Goal: Navigation & Orientation: Find specific page/section

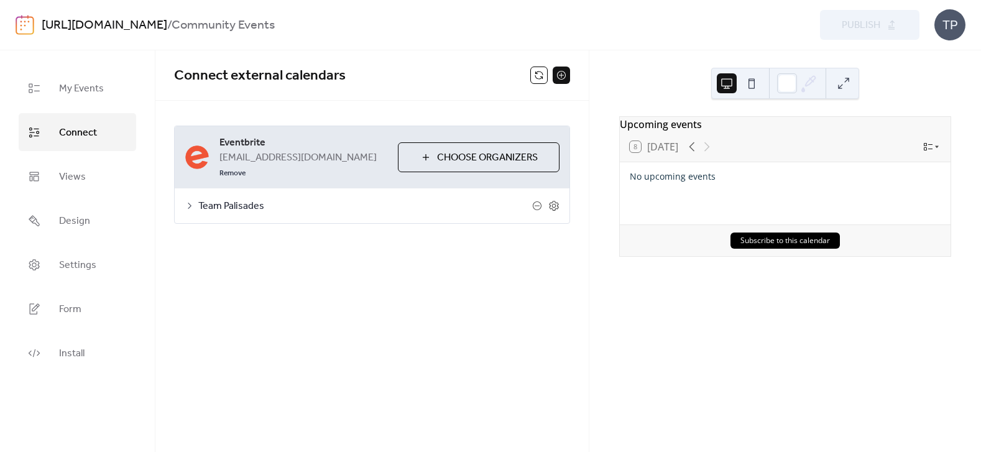
click at [295, 154] on span "[EMAIL_ADDRESS][DOMAIN_NAME]" at bounding box center [297, 157] width 157 height 15
click at [191, 201] on icon at bounding box center [190, 206] width 10 height 10
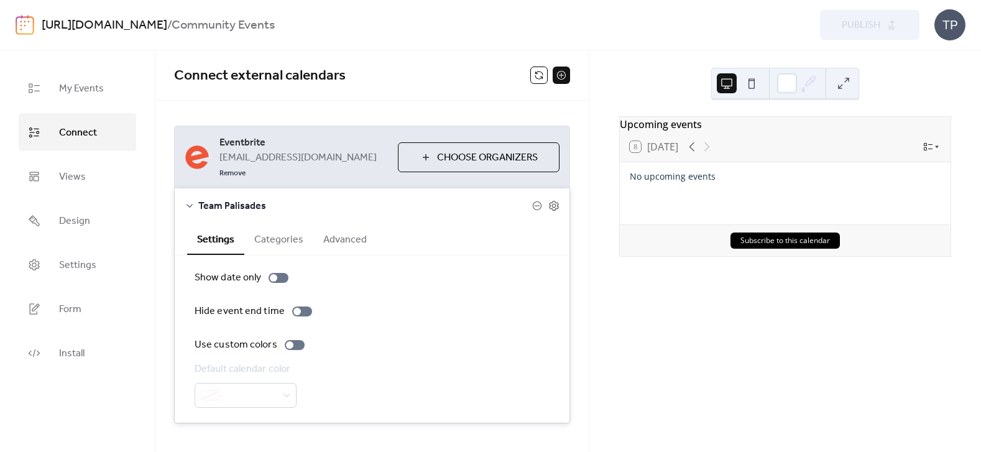
click at [943, 33] on div "TP" at bounding box center [949, 24] width 31 height 31
click at [931, 53] on span "Account" at bounding box center [925, 55] width 37 height 15
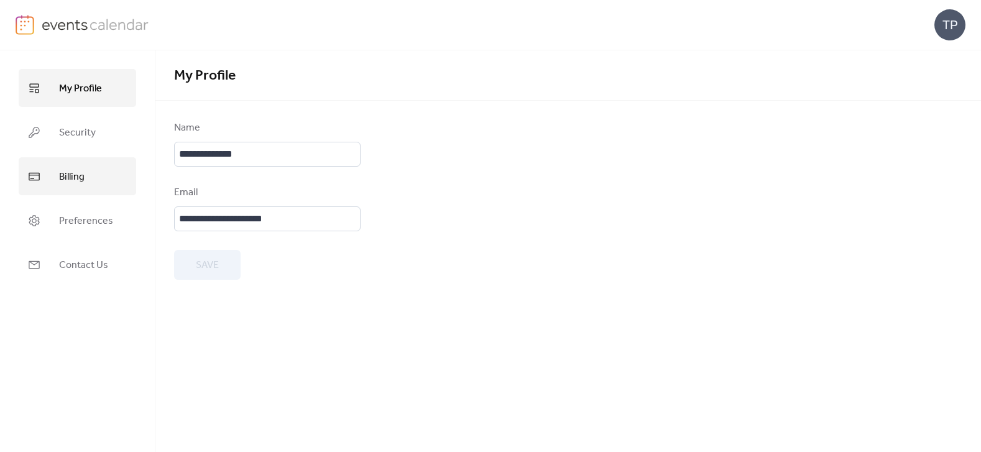
click at [54, 181] on link "Billing" at bounding box center [77, 176] width 117 height 38
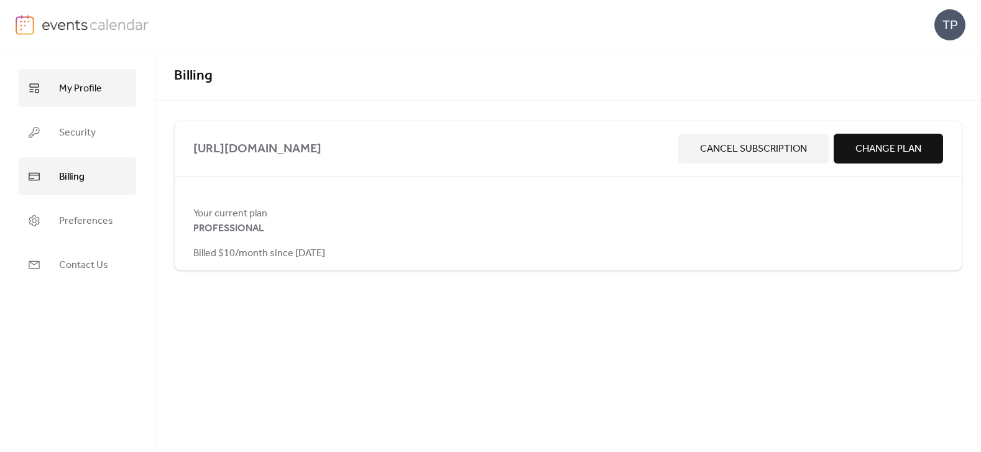
click at [76, 89] on span "My Profile" at bounding box center [80, 88] width 43 height 19
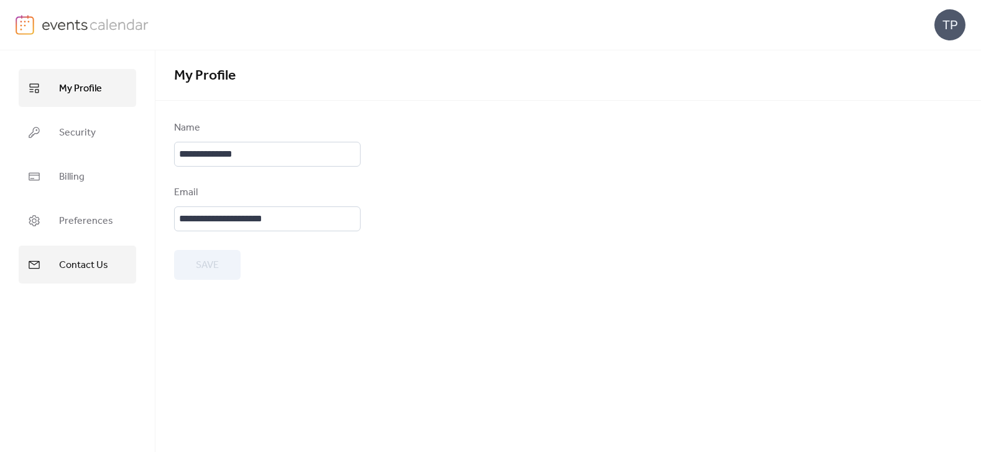
click at [80, 270] on span "Contact Us" at bounding box center [83, 264] width 49 height 19
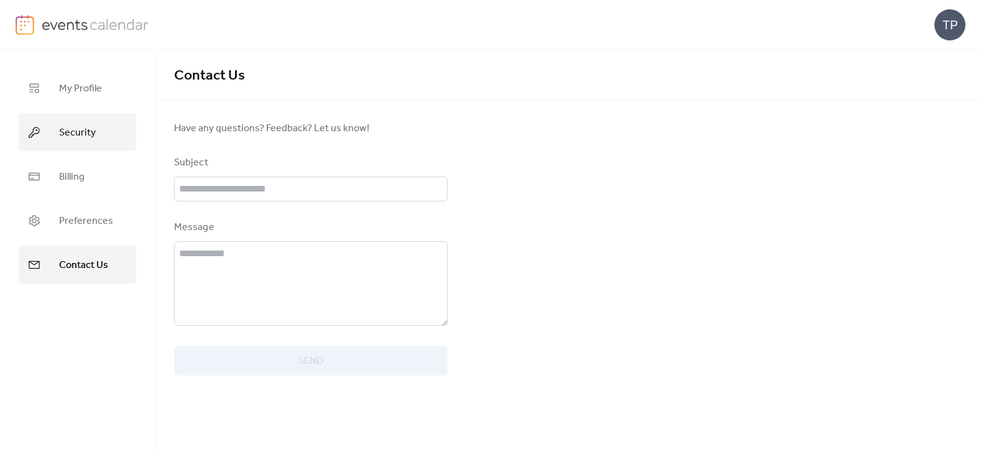
click at [72, 130] on span "Security" at bounding box center [77, 132] width 37 height 19
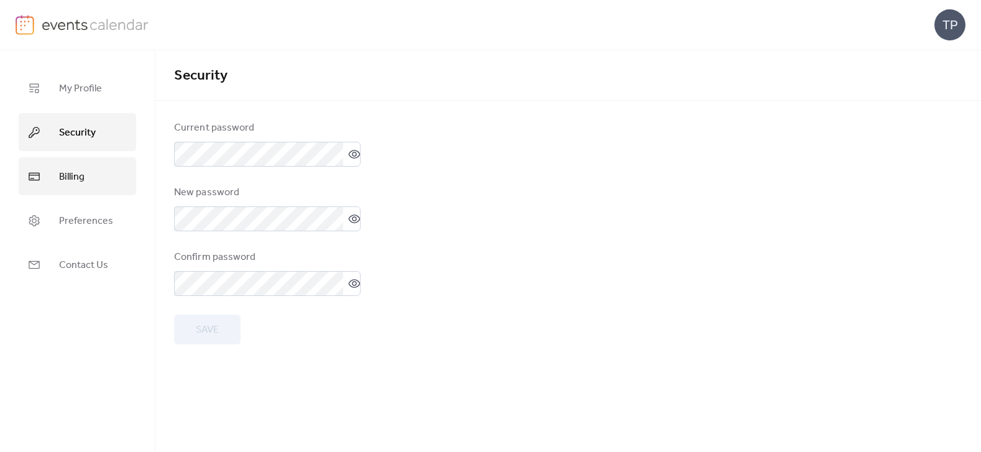
click at [75, 183] on span "Billing" at bounding box center [71, 176] width 25 height 19
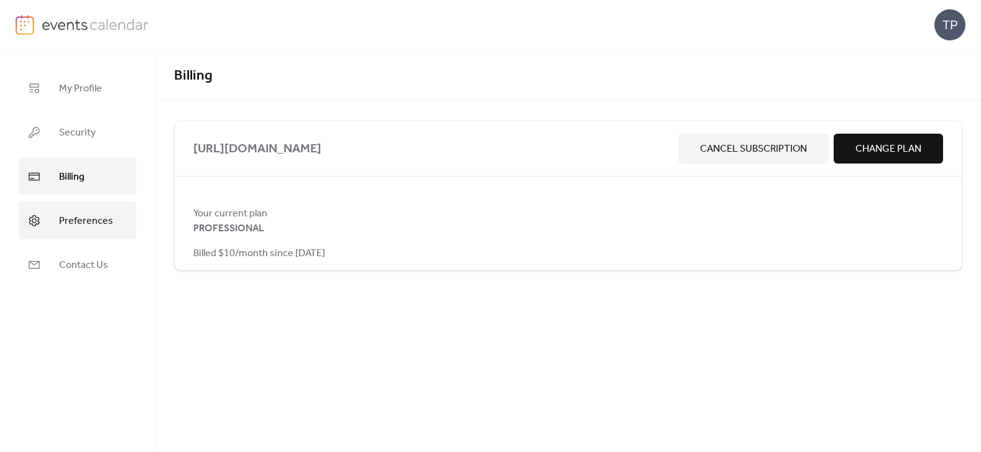
click at [86, 222] on span "Preferences" at bounding box center [86, 220] width 54 height 19
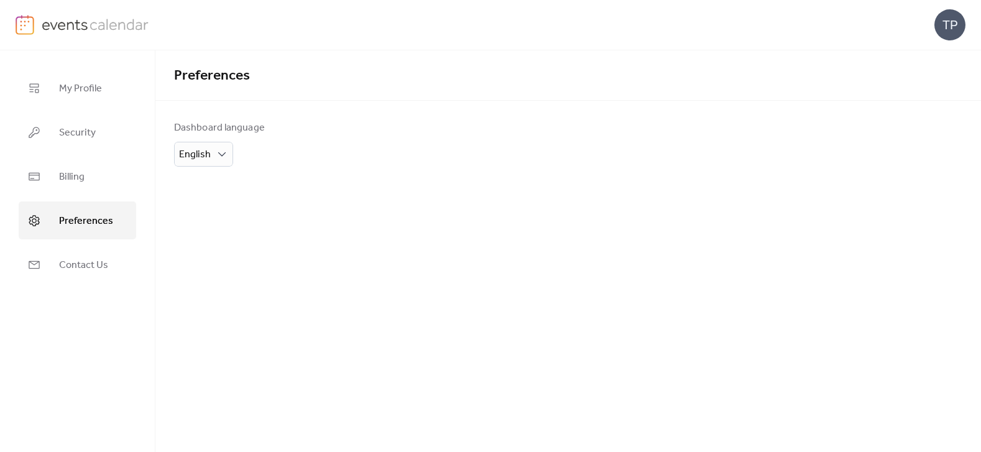
click at [101, 22] on img at bounding box center [95, 24] width 107 height 19
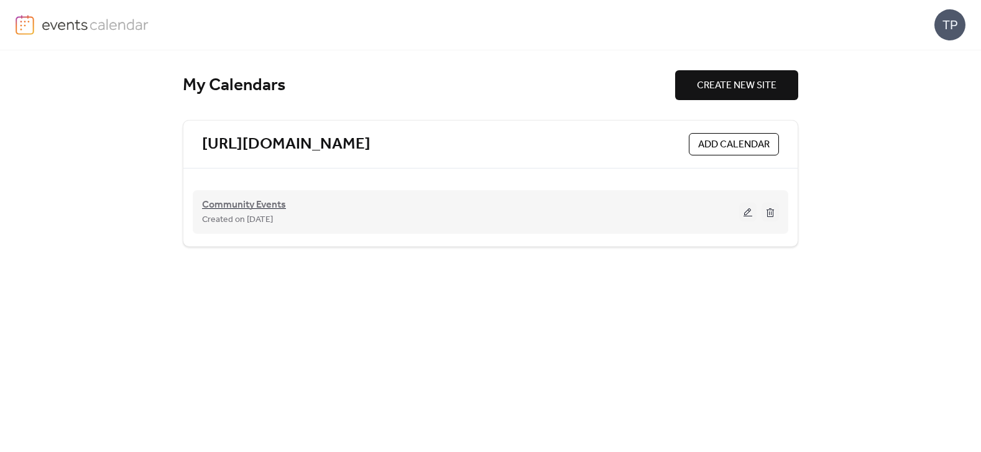
click at [254, 204] on span "Community Events" at bounding box center [244, 205] width 84 height 15
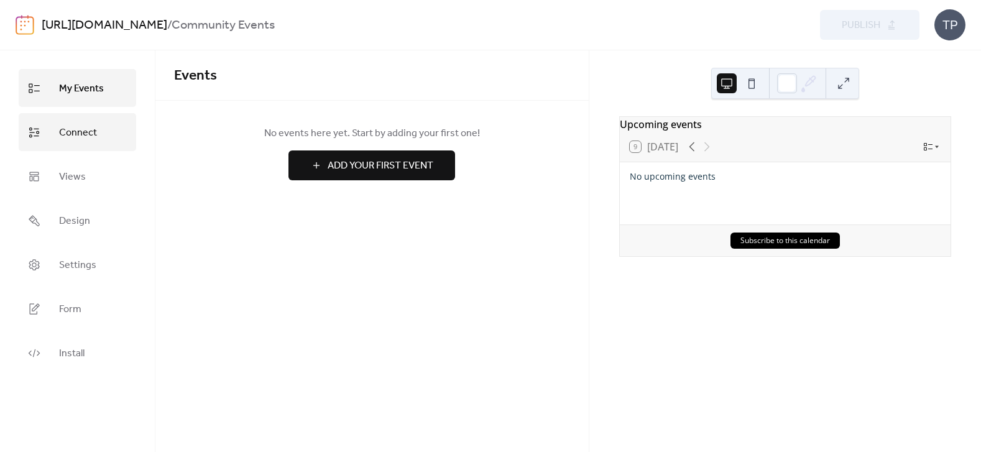
click at [92, 133] on span "Connect" at bounding box center [78, 132] width 38 height 19
